Goal: Task Accomplishment & Management: Manage account settings

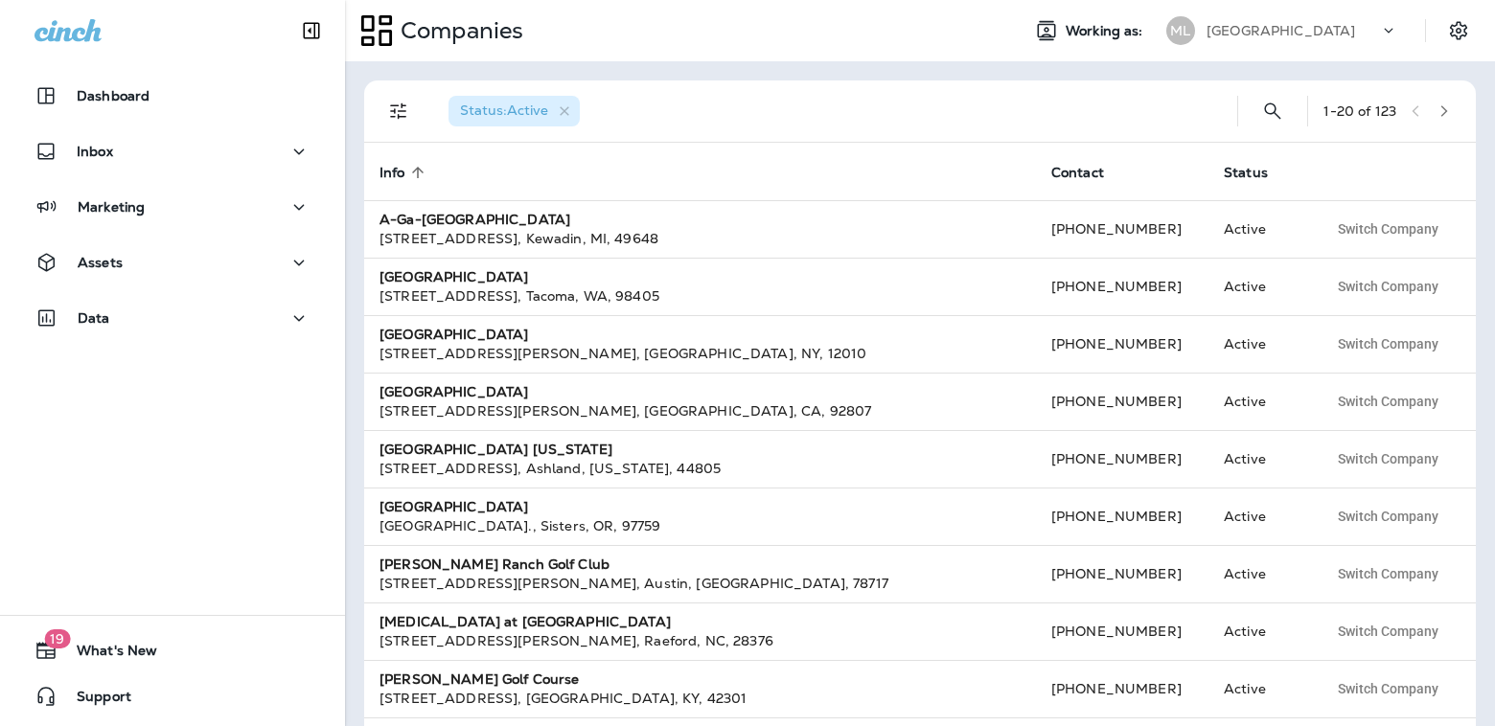
click at [1306, 35] on p "[GEOGRAPHIC_DATA]" at bounding box center [1280, 30] width 149 height 15
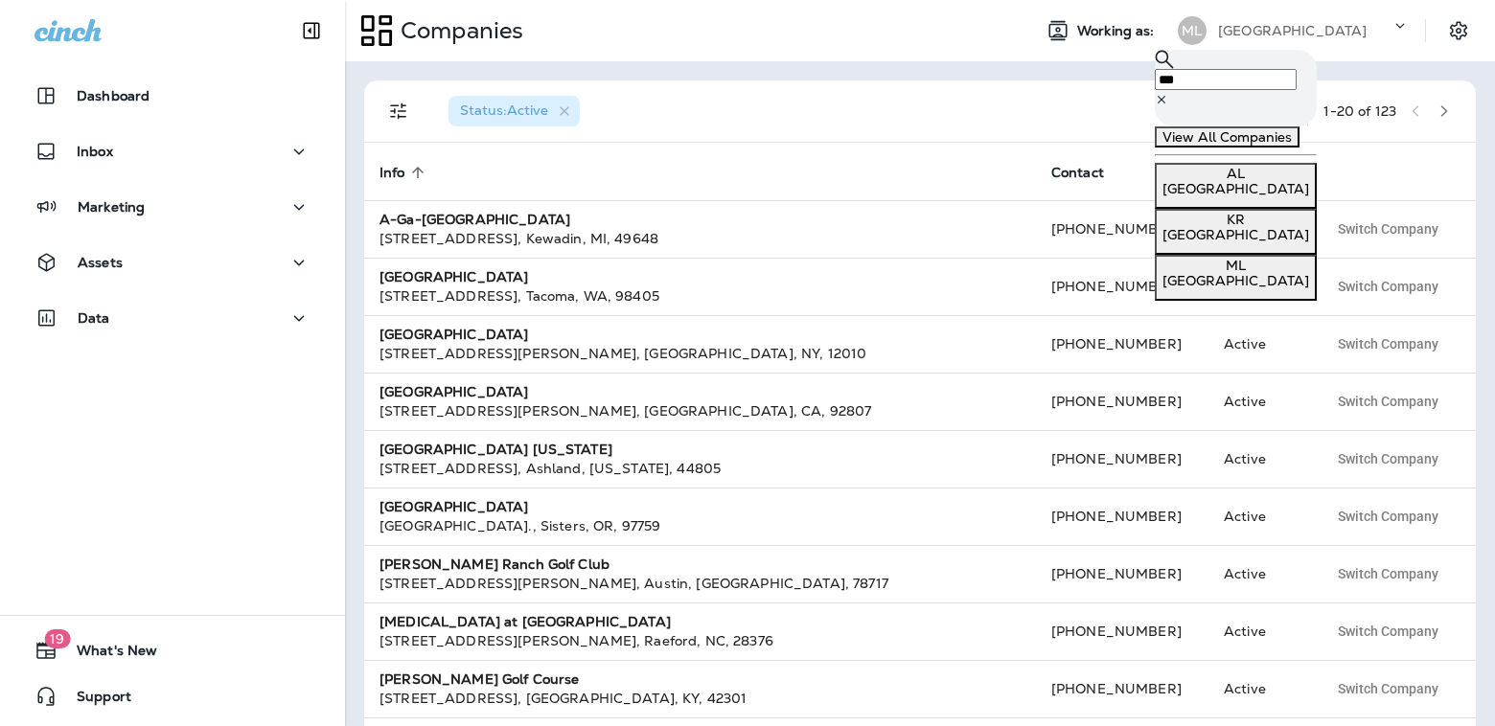
type input "***"
click at [1210, 242] on p "[GEOGRAPHIC_DATA]" at bounding box center [1235, 234] width 147 height 15
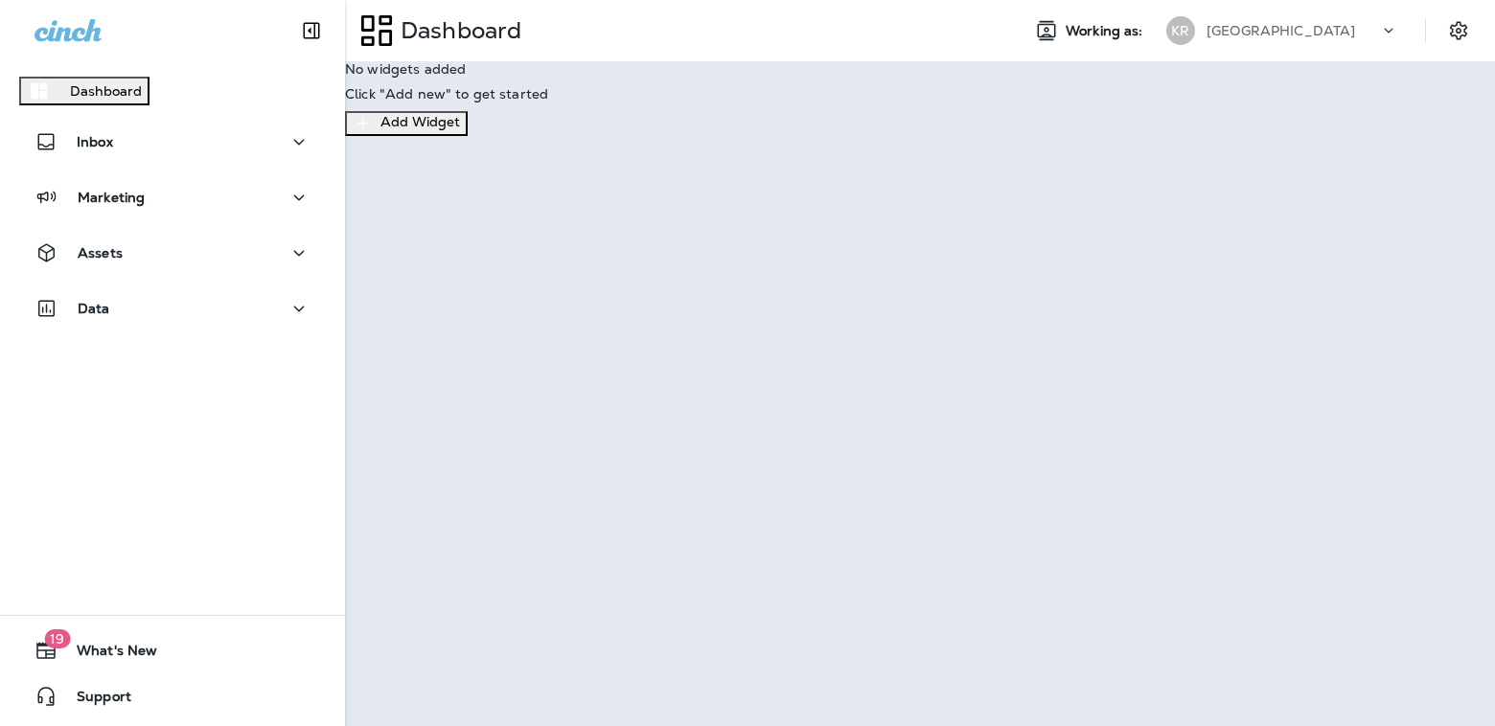
click at [168, 111] on button "Continue to Dashboard" at bounding box center [84, 95] width 168 height 31
click at [245, 255] on div "Assets" at bounding box center [172, 253] width 276 height 24
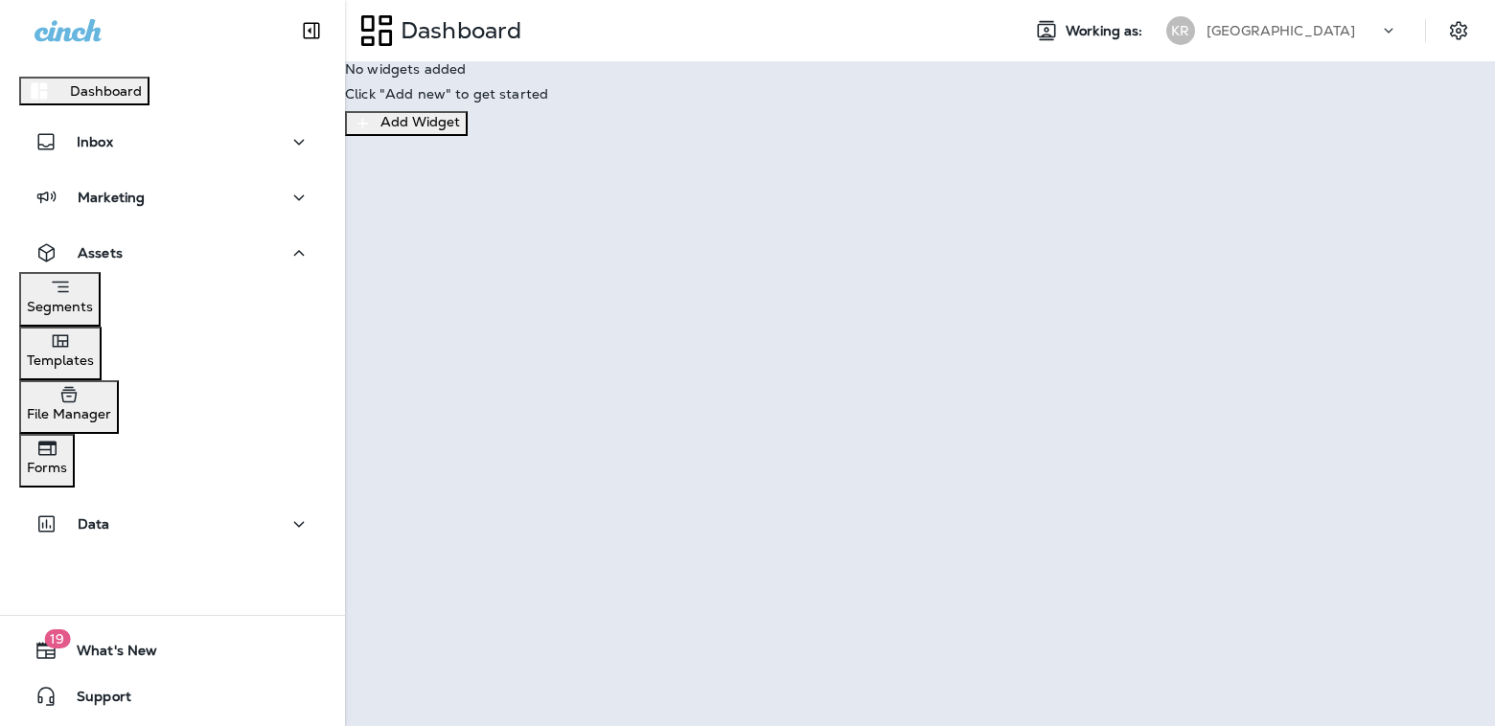
click at [94, 368] on div "Templates" at bounding box center [60, 349] width 67 height 38
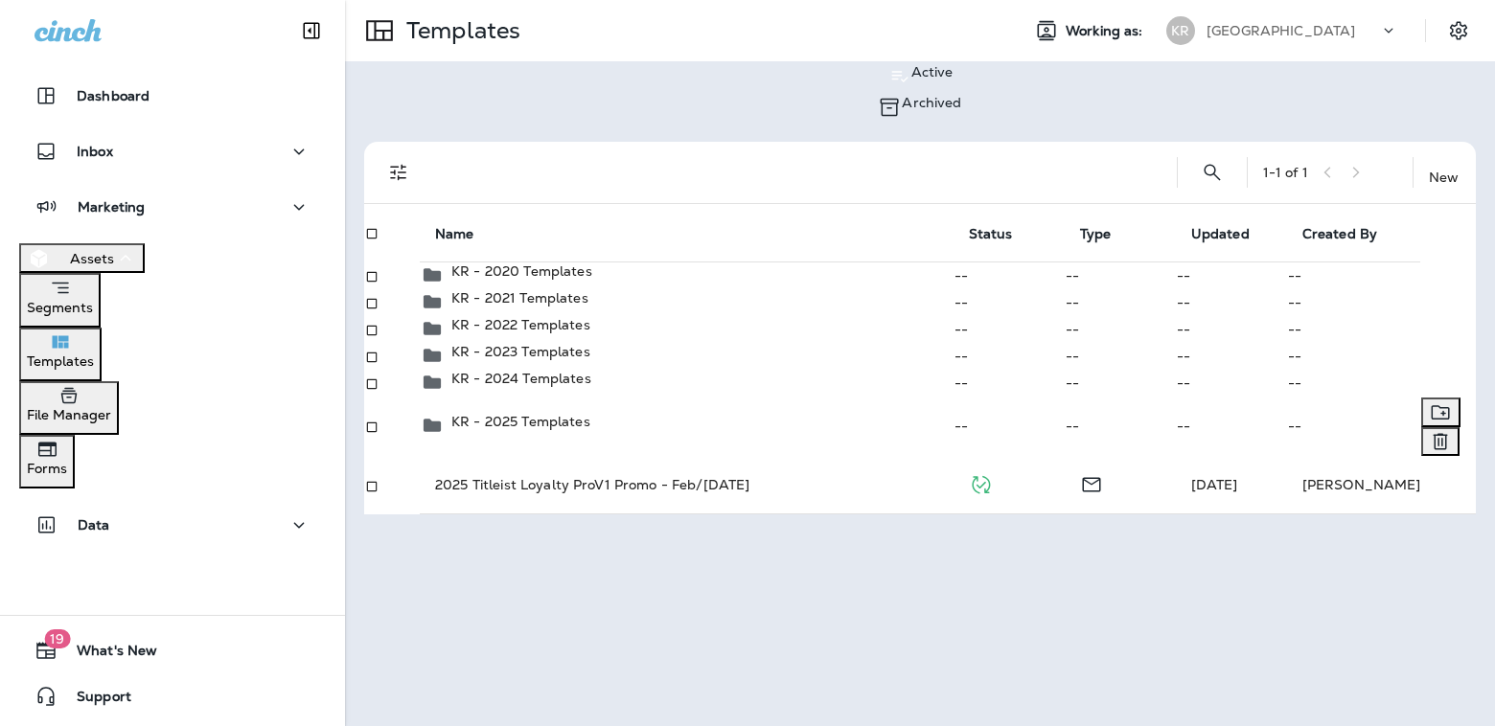
click at [488, 429] on p "KR - 2025 Templates" at bounding box center [520, 421] width 139 height 15
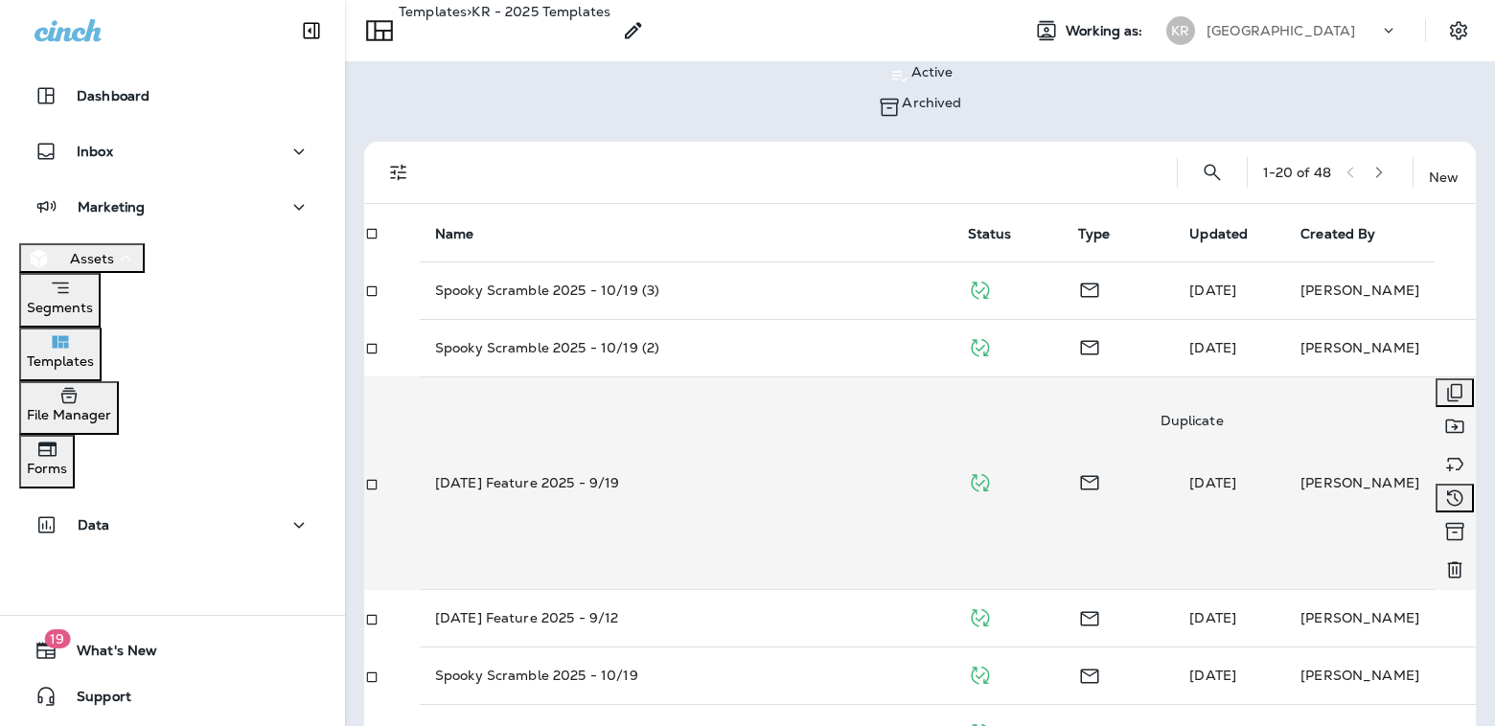
click at [1443, 387] on icon "Duplicate" at bounding box center [1454, 392] width 23 height 23
click at [137, 406] on button "Duplicate" at bounding box center [98, 395] width 78 height 21
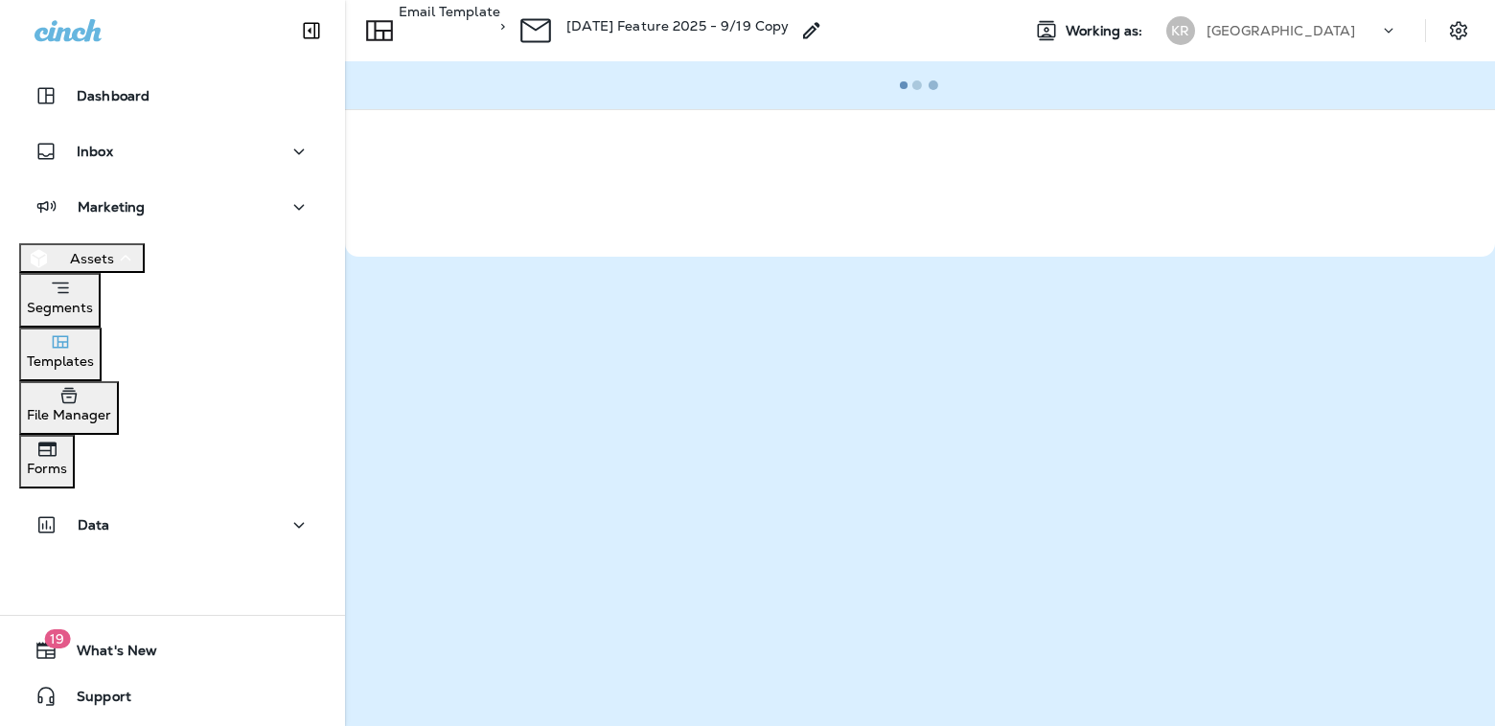
click at [1052, 27] on div "Working as: KR [GEOGRAPHIC_DATA]" at bounding box center [1249, 30] width 491 height 38
click at [823, 26] on icon at bounding box center [811, 30] width 23 height 23
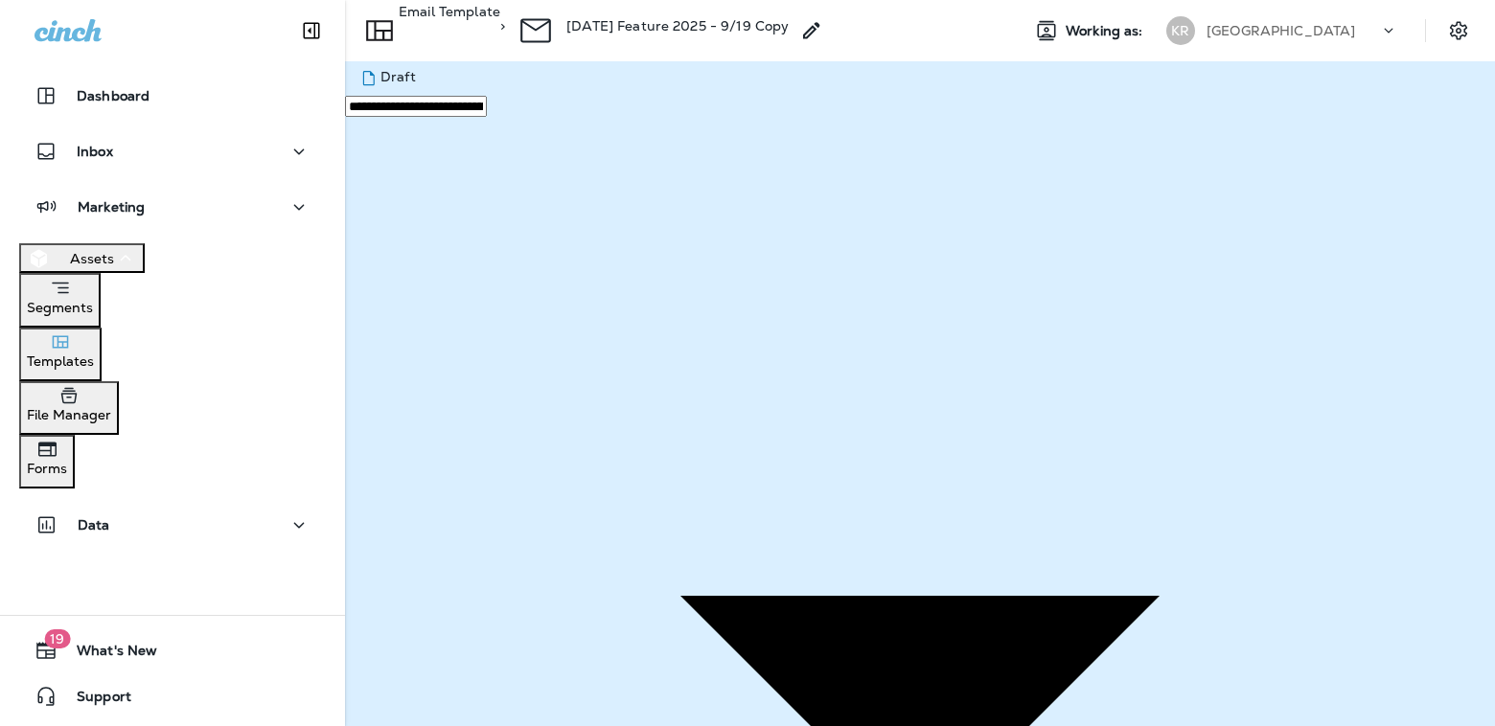
type input "**********"
click at [106, 95] on button "Save" at bounding box center [82, 84] width 47 height 21
click at [142, 99] on input "**********" at bounding box center [71, 88] width 142 height 21
type input "**********"
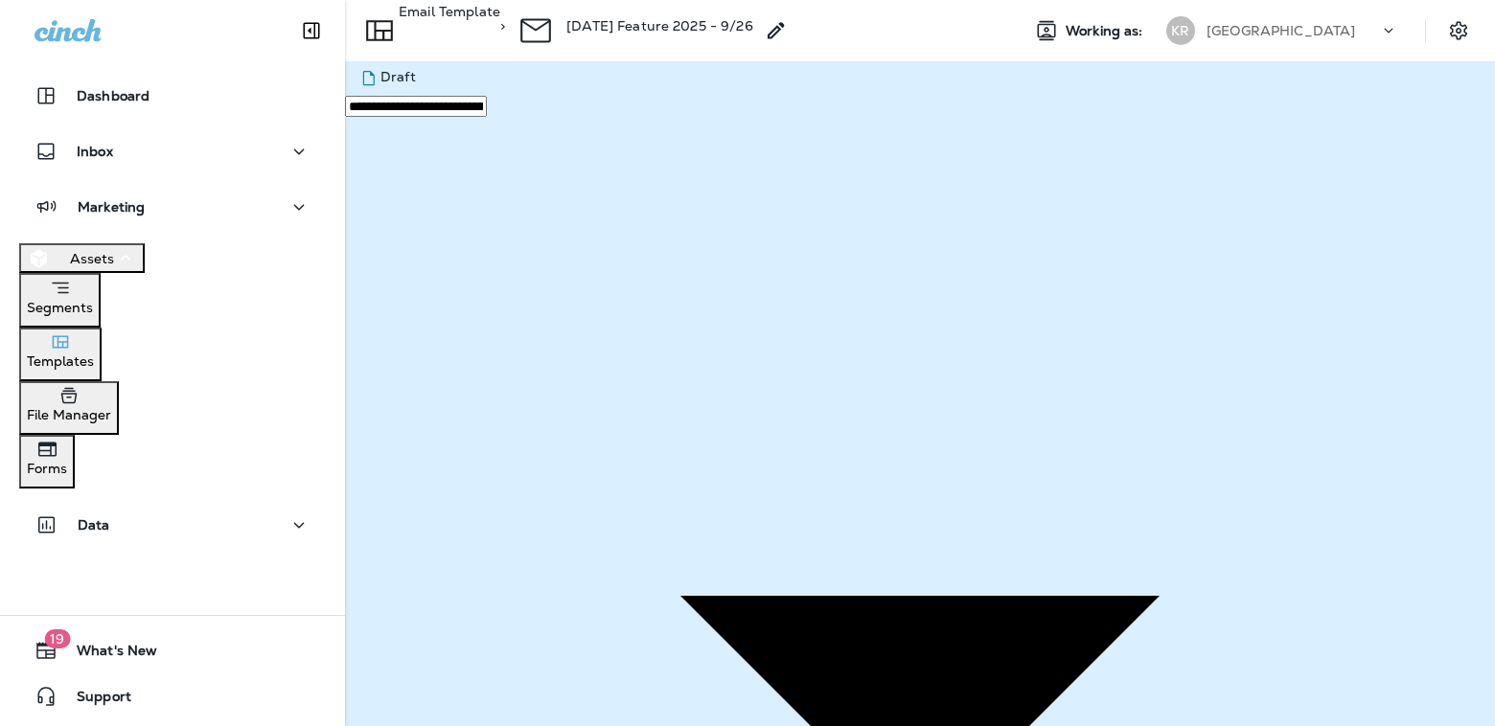
click at [106, 478] on button "Save" at bounding box center [82, 467] width 47 height 21
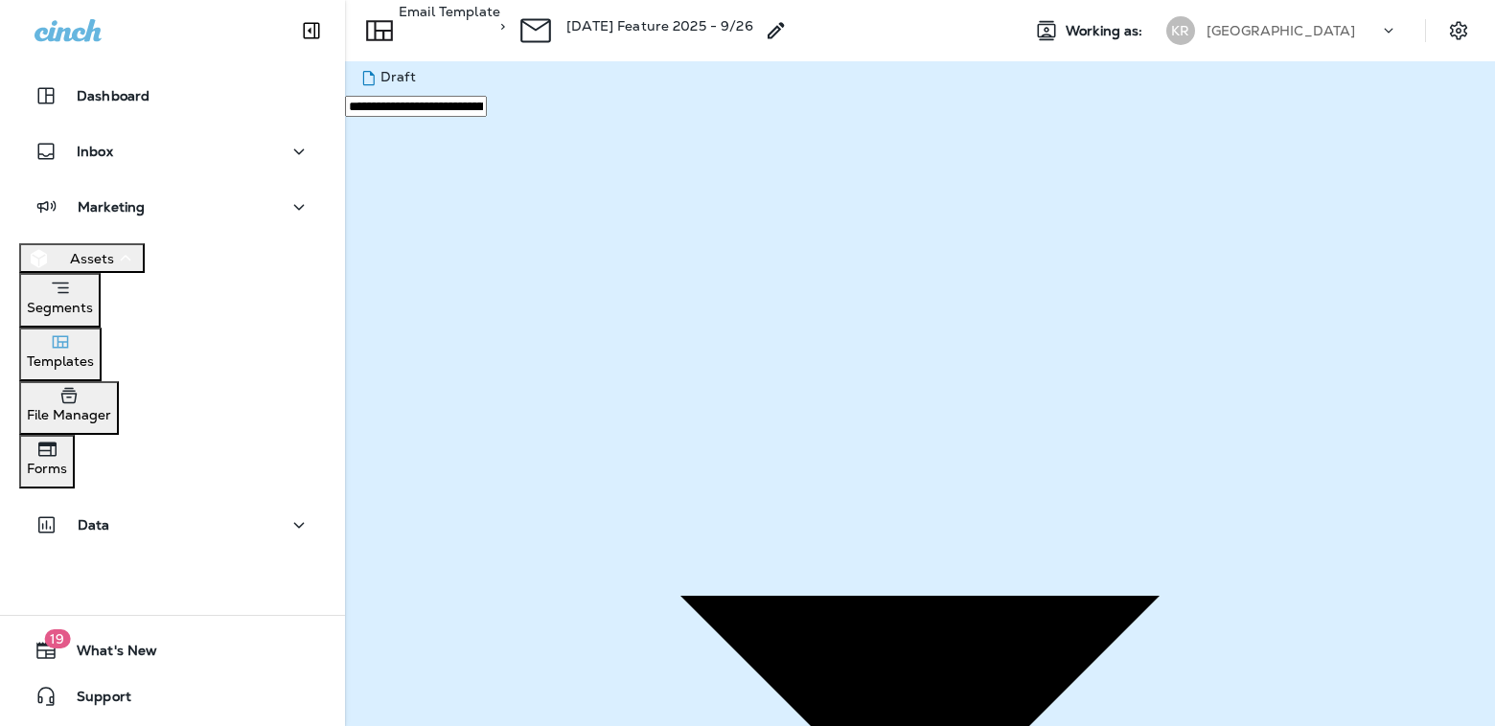
click at [94, 363] on p "Templates" at bounding box center [60, 361] width 67 height 15
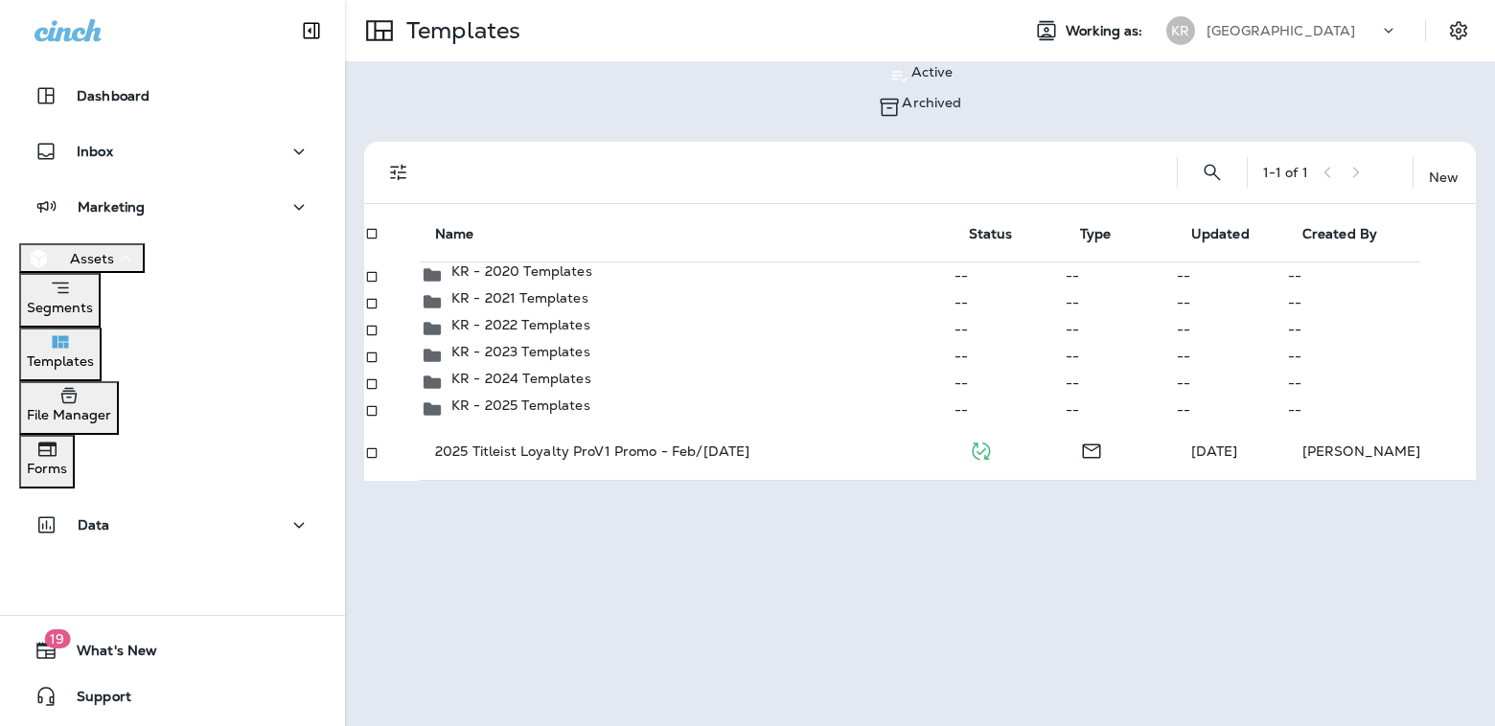
click at [1251, 26] on p "[GEOGRAPHIC_DATA]" at bounding box center [1280, 30] width 149 height 15
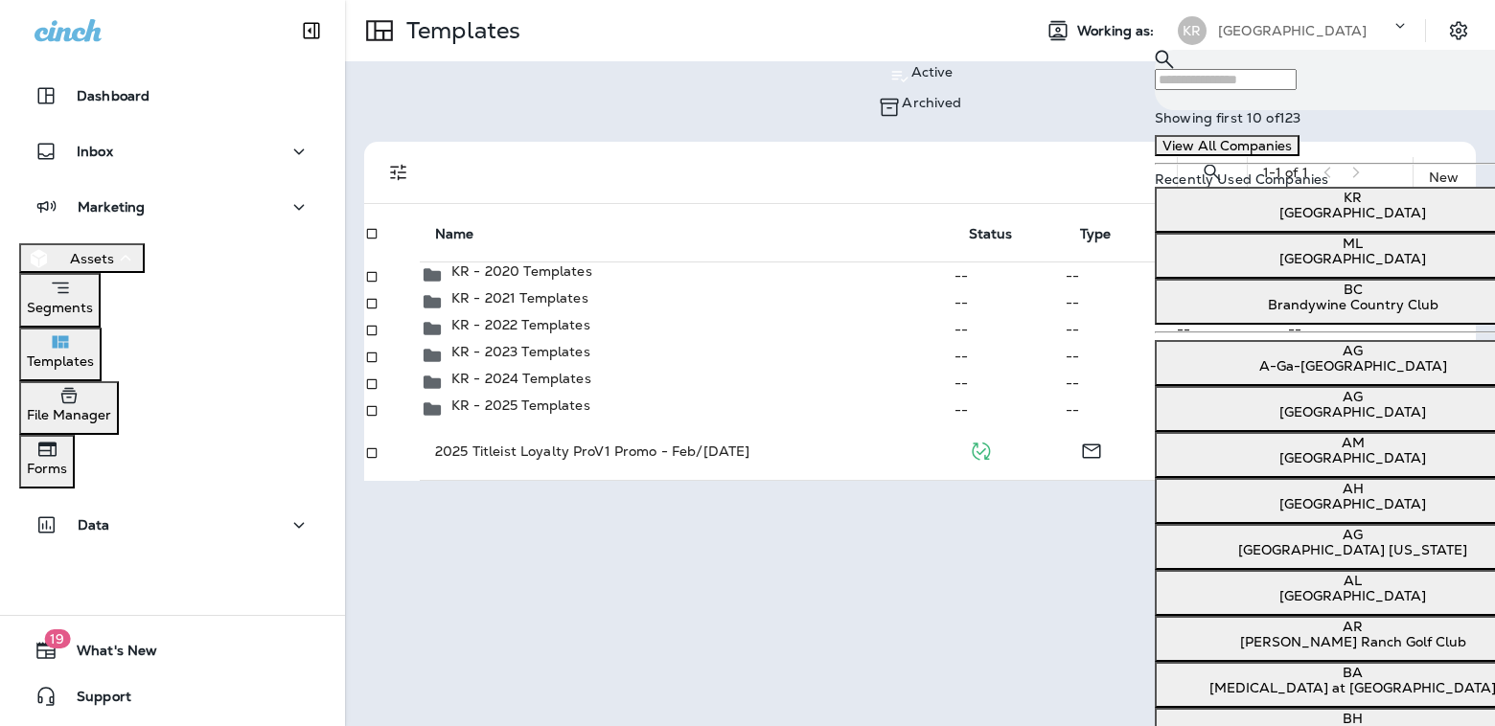
scroll to position [106, 0]
click at [1257, 496] on p "[GEOGRAPHIC_DATA]" at bounding box center [1352, 503] width 380 height 15
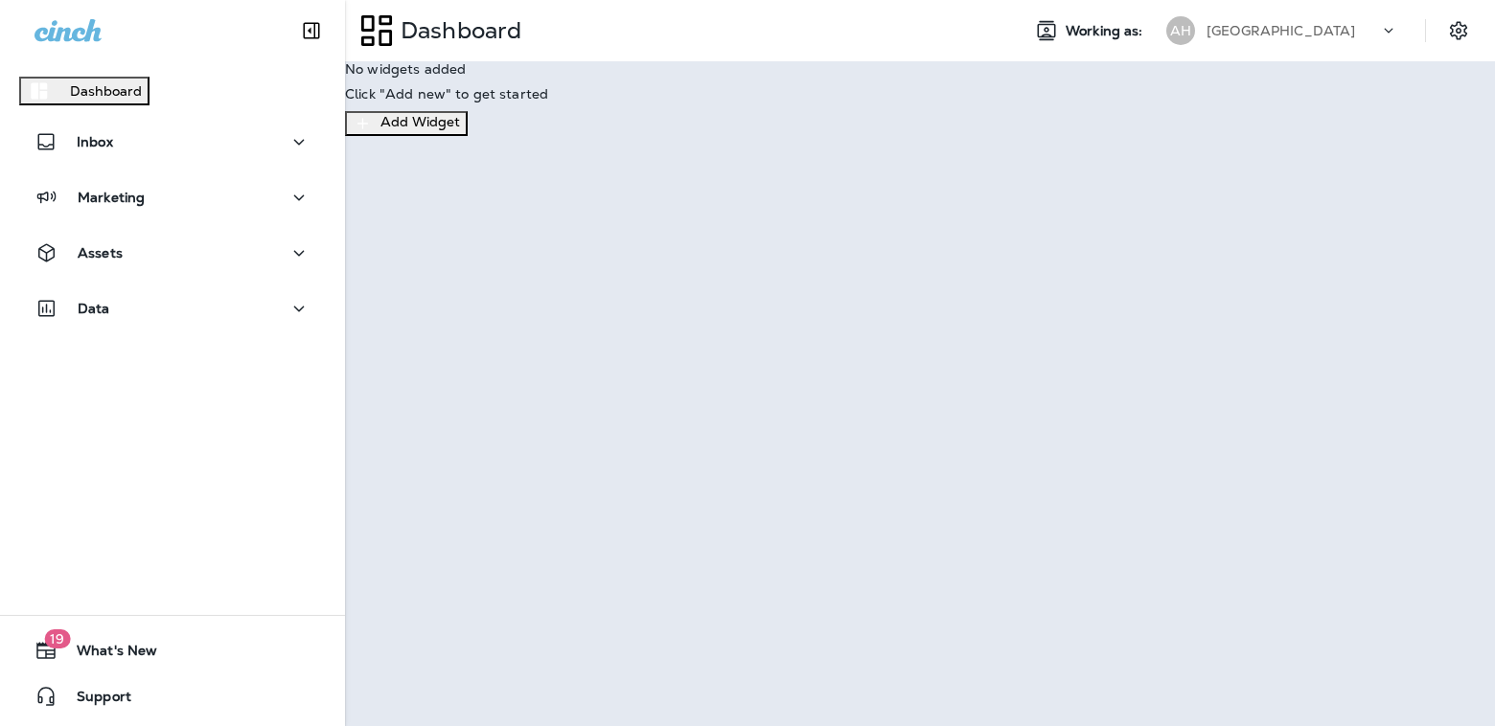
click at [160, 99] on p "Continue to Dashboard" at bounding box center [84, 90] width 152 height 15
click at [138, 272] on button "Assets" at bounding box center [172, 253] width 307 height 38
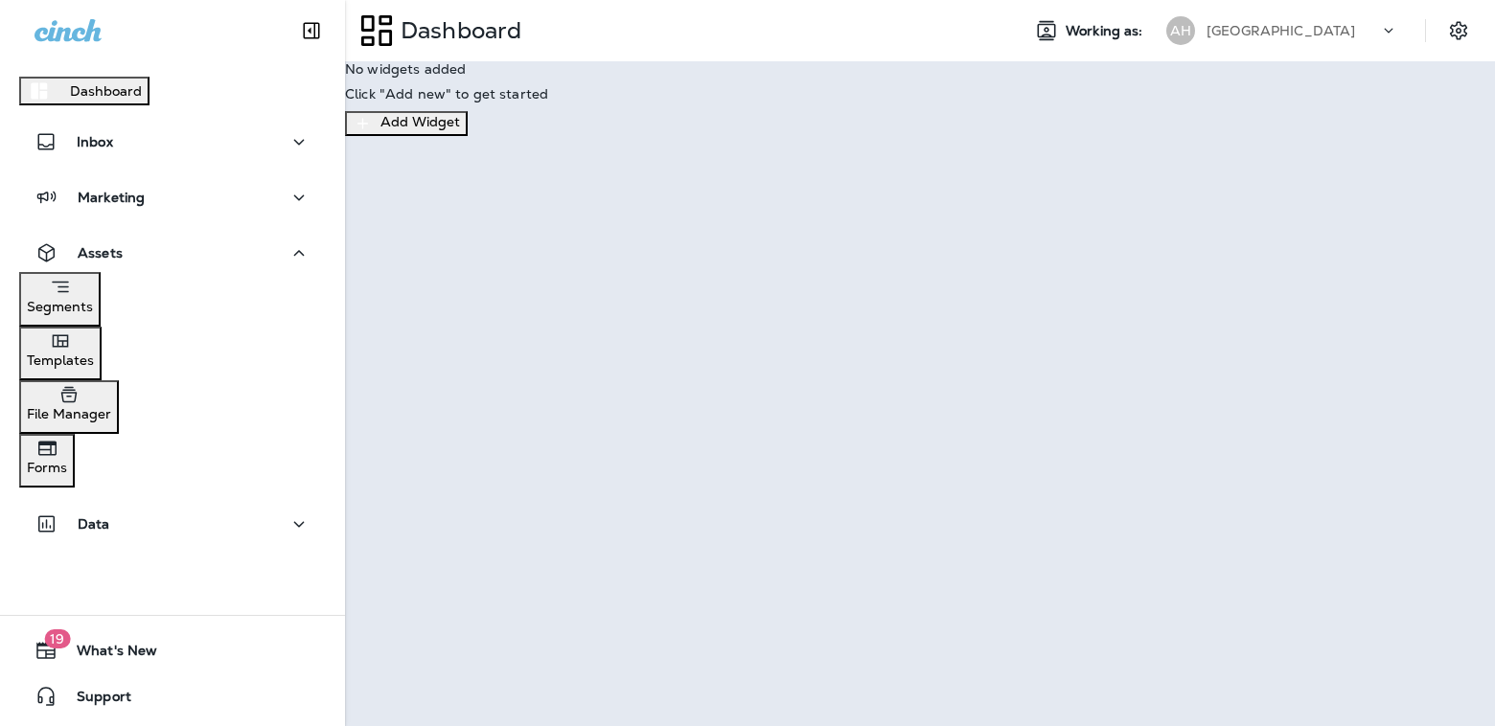
click at [139, 385] on div "Segments Templates File Manager Forms" at bounding box center [172, 380] width 307 height 216
click at [94, 364] on p "Templates" at bounding box center [60, 360] width 67 height 15
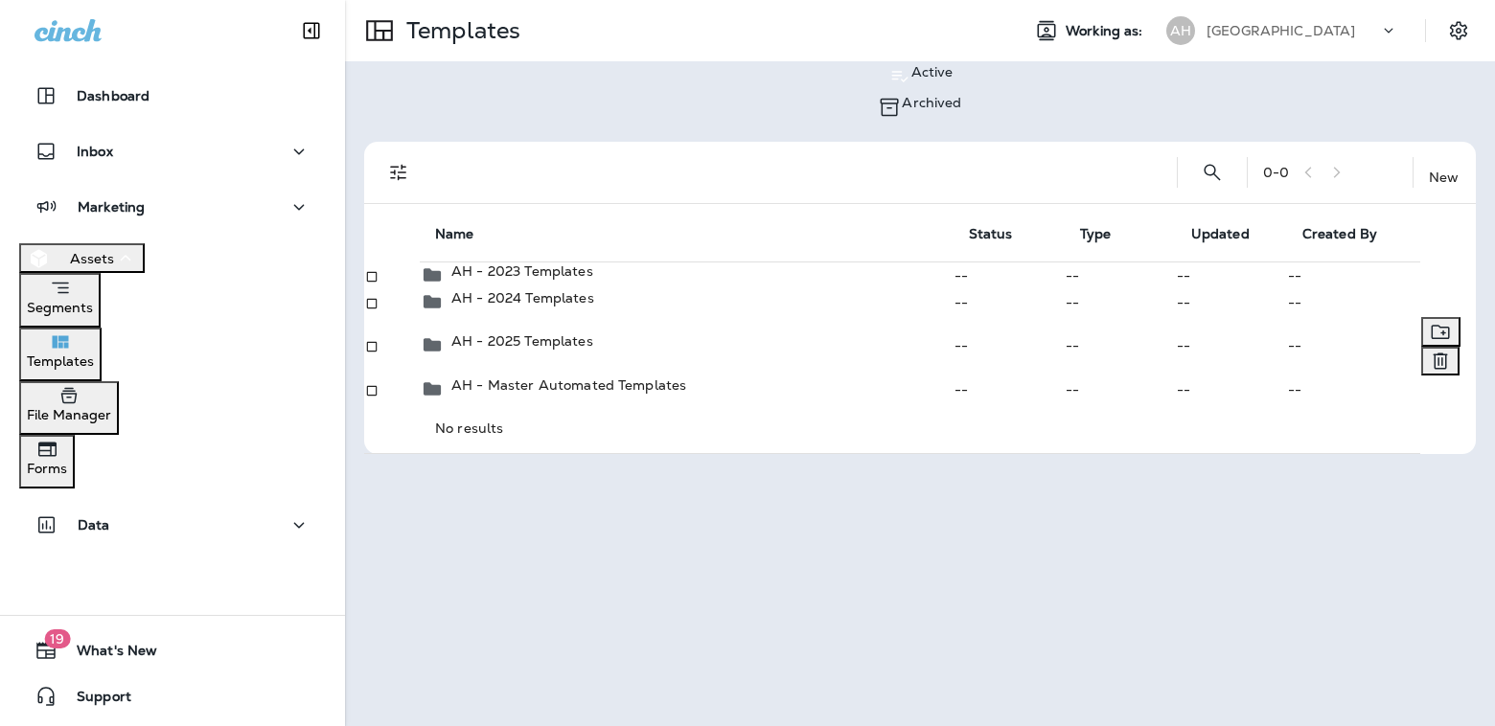
click at [562, 349] on p "AH - 2025 Templates" at bounding box center [522, 340] width 142 height 15
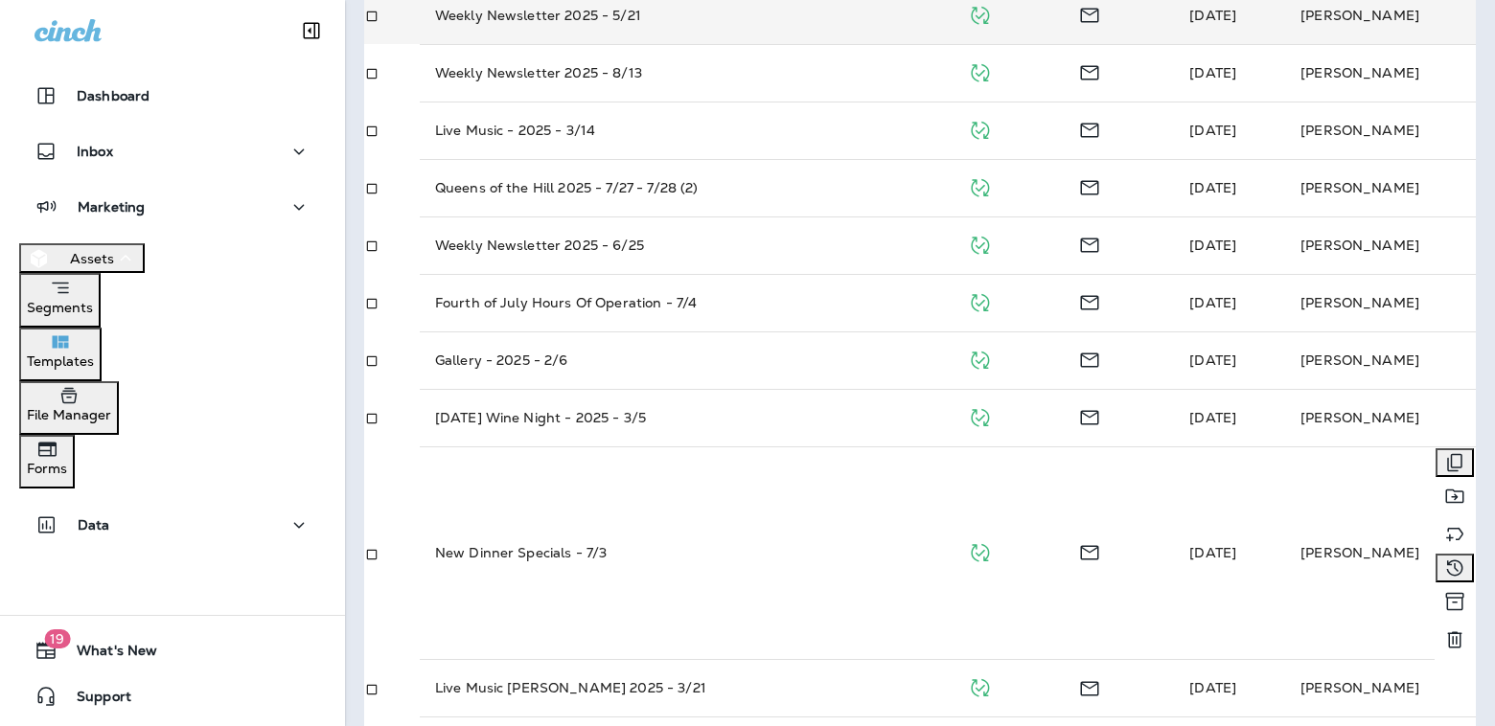
scroll to position [513, 0]
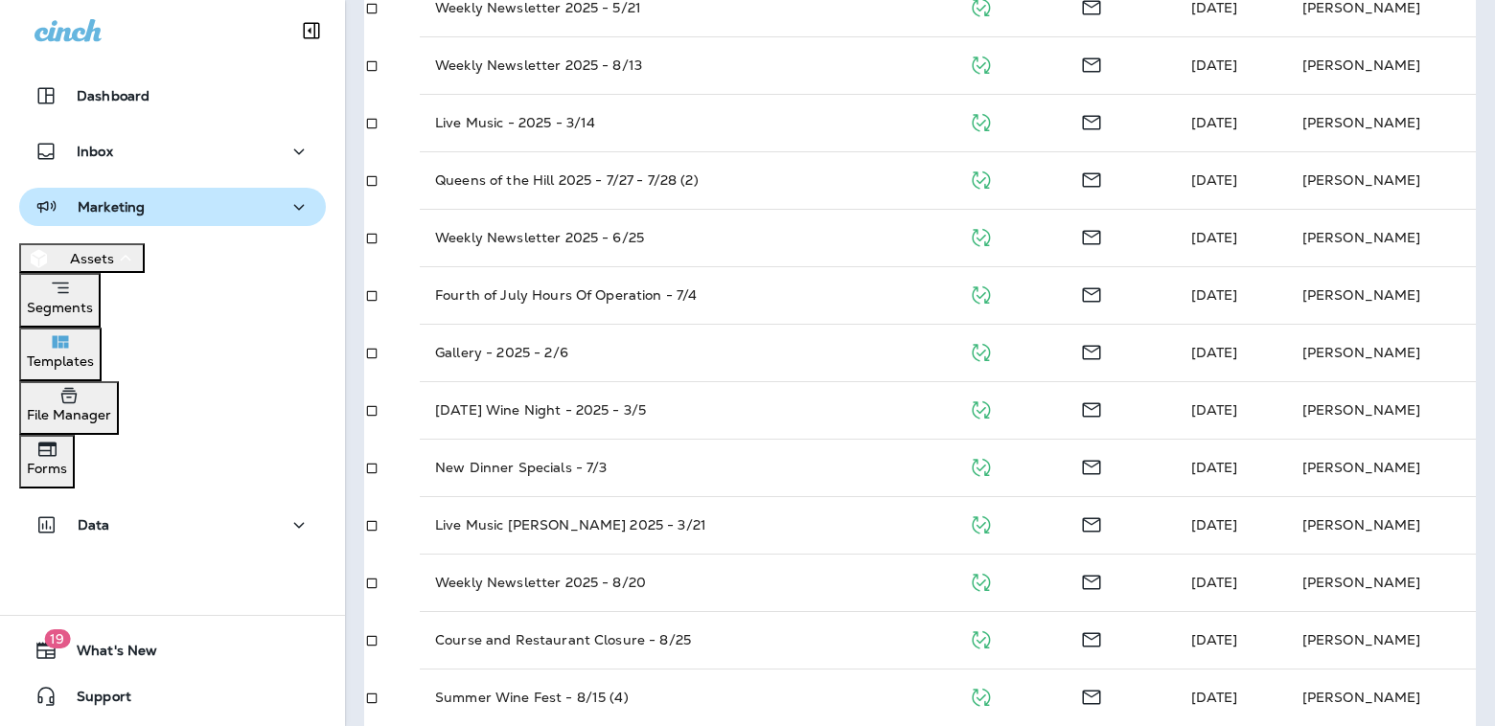
click at [225, 200] on div "Marketing" at bounding box center [172, 207] width 276 height 24
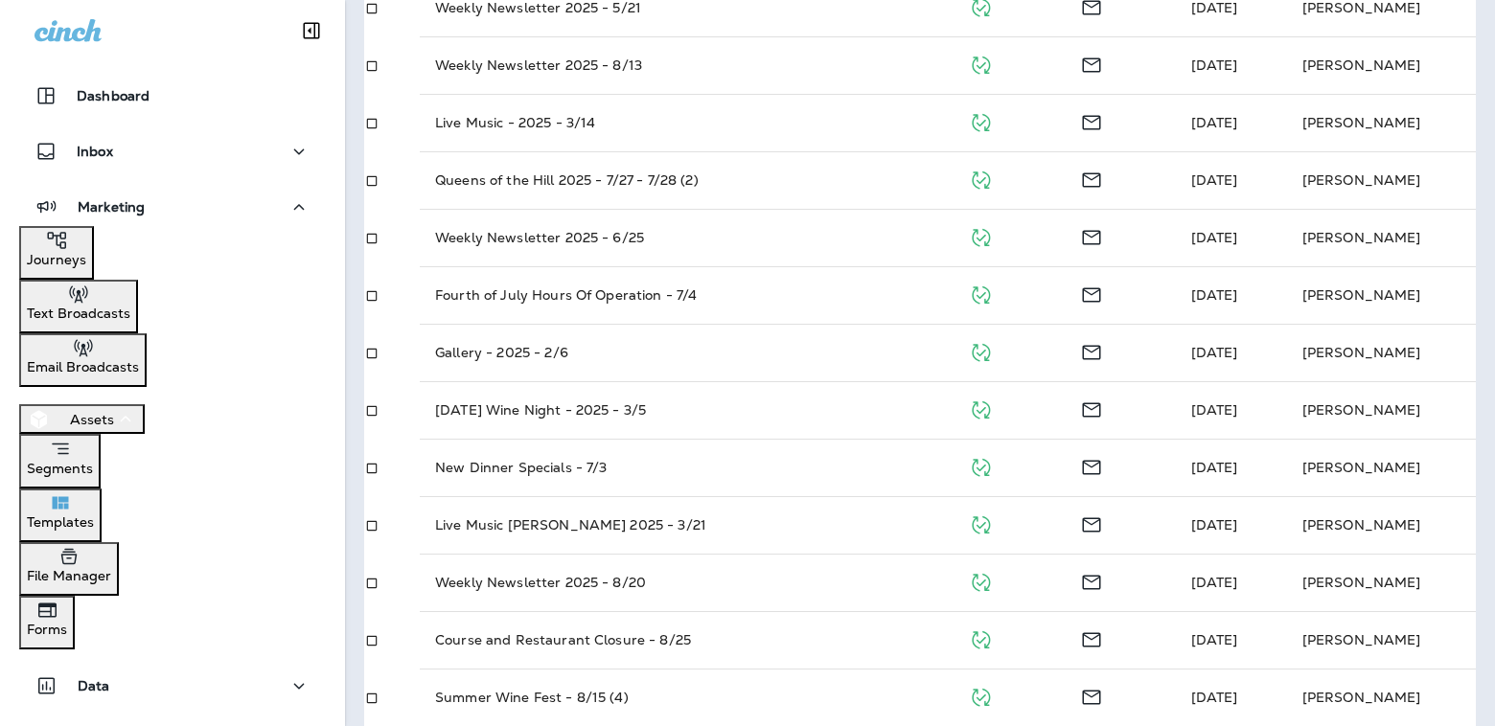
click at [86, 257] on div "Journeys" at bounding box center [56, 248] width 59 height 38
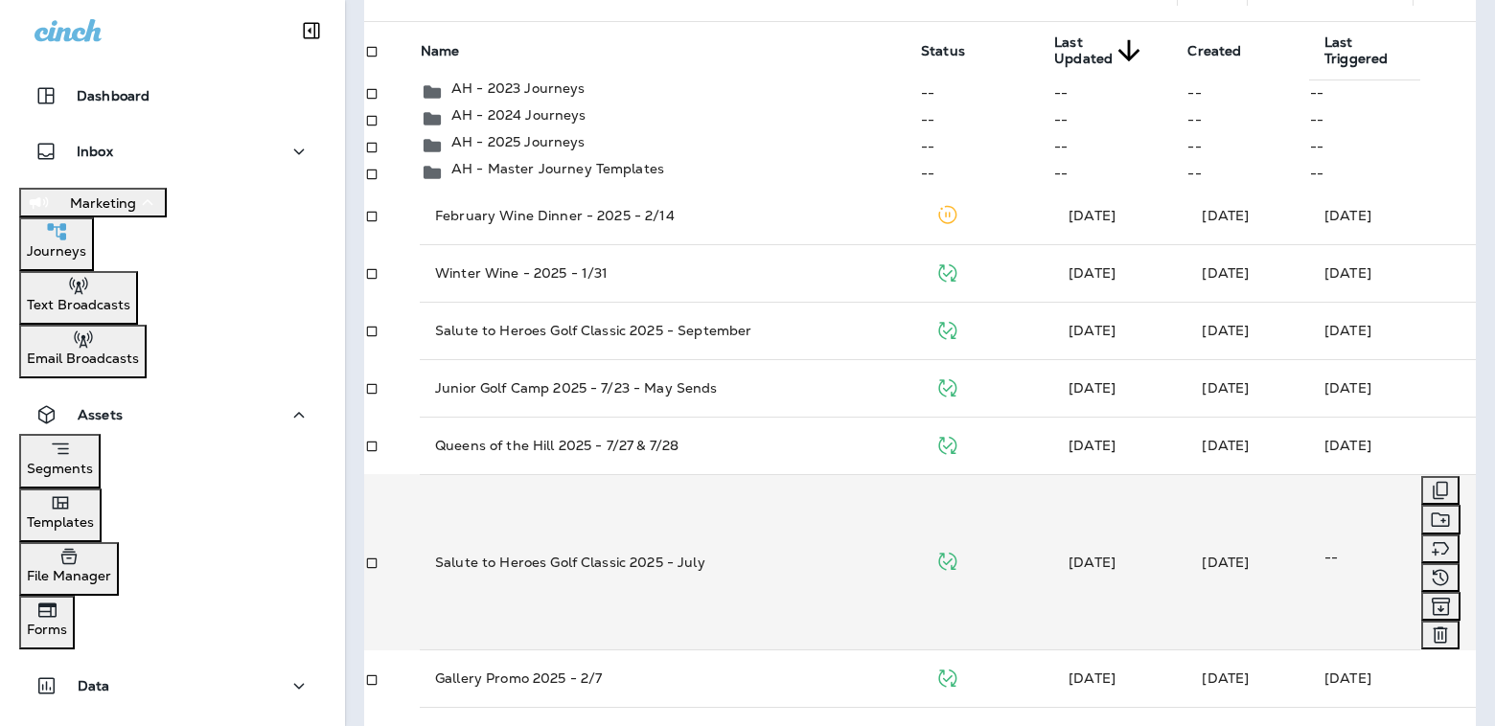
scroll to position [127, 0]
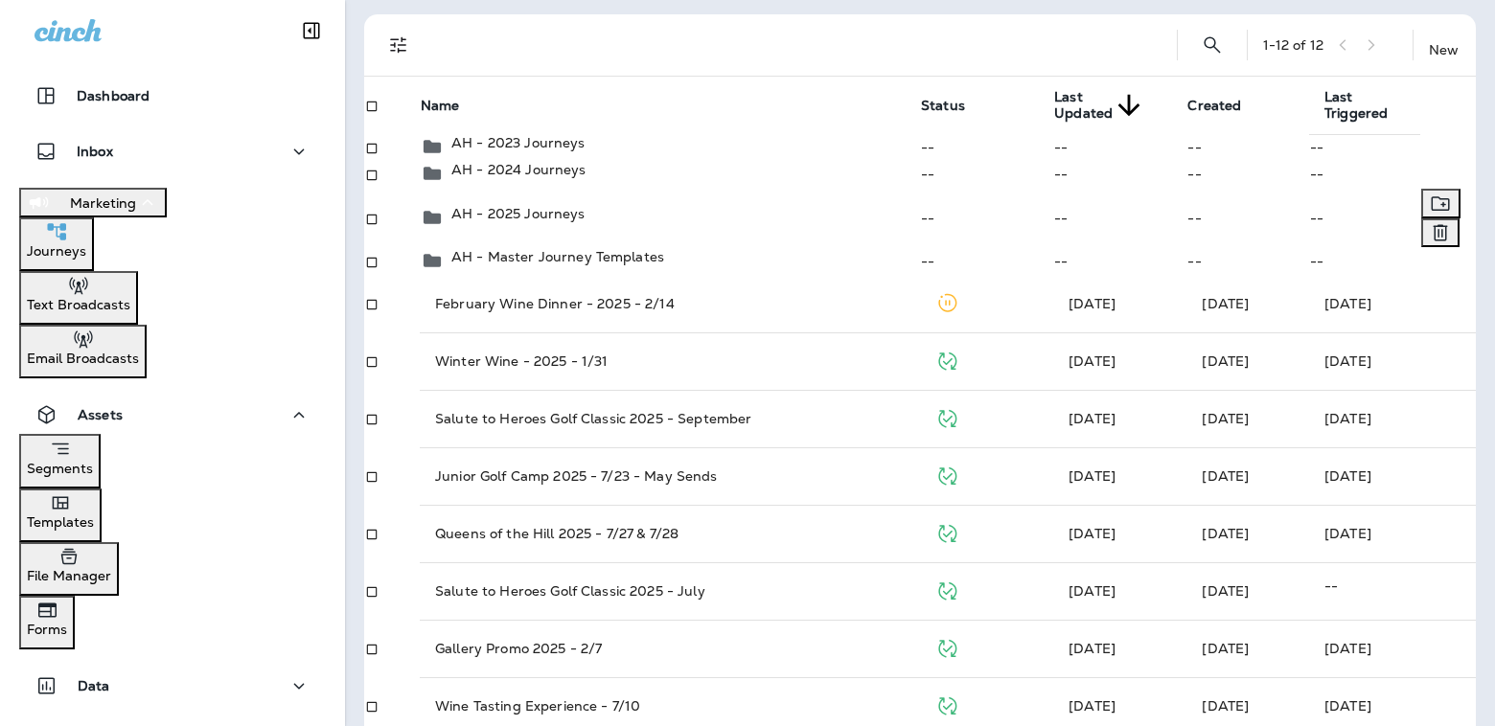
click at [585, 221] on p "AH - 2025 Journeys" at bounding box center [518, 213] width 134 height 15
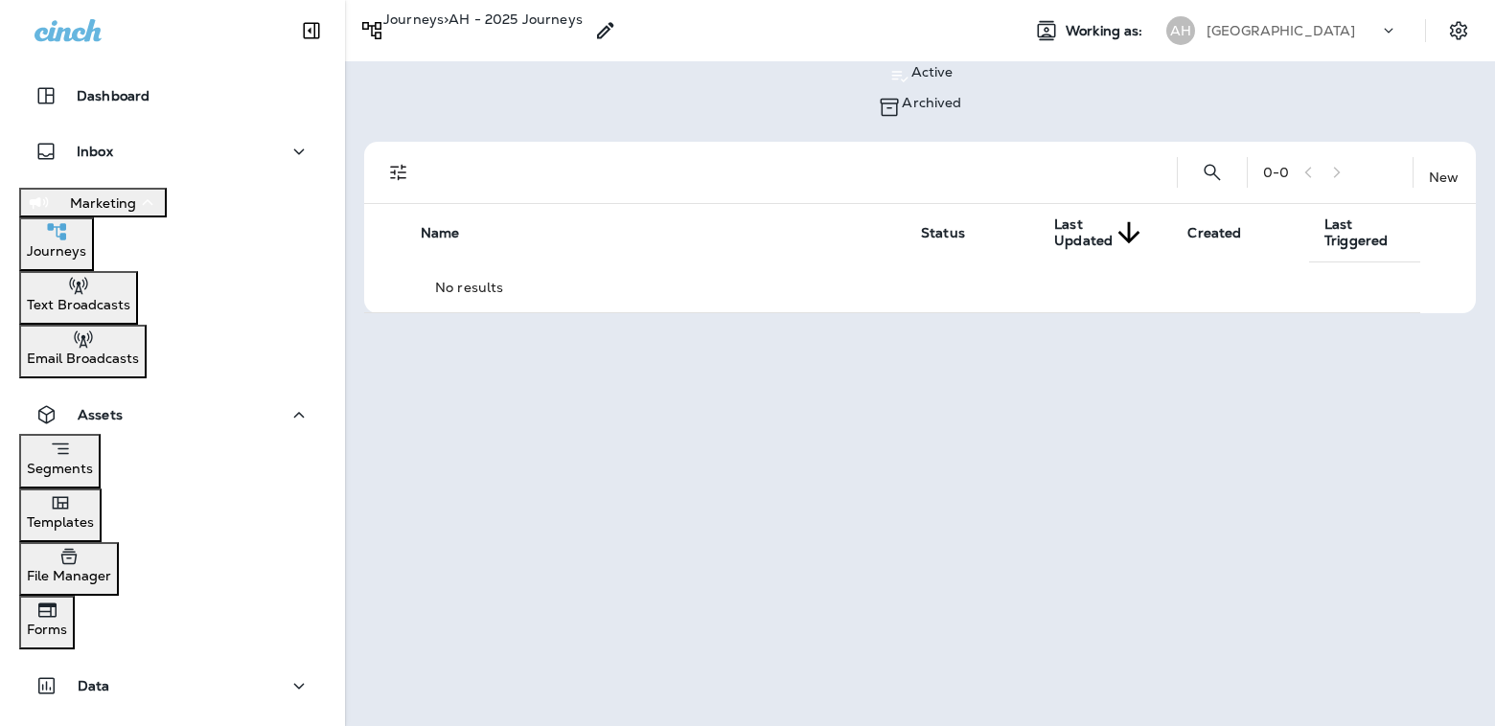
click at [139, 355] on p "Email Broadcasts" at bounding box center [83, 358] width 112 height 15
